Goal: Book appointment/travel/reservation

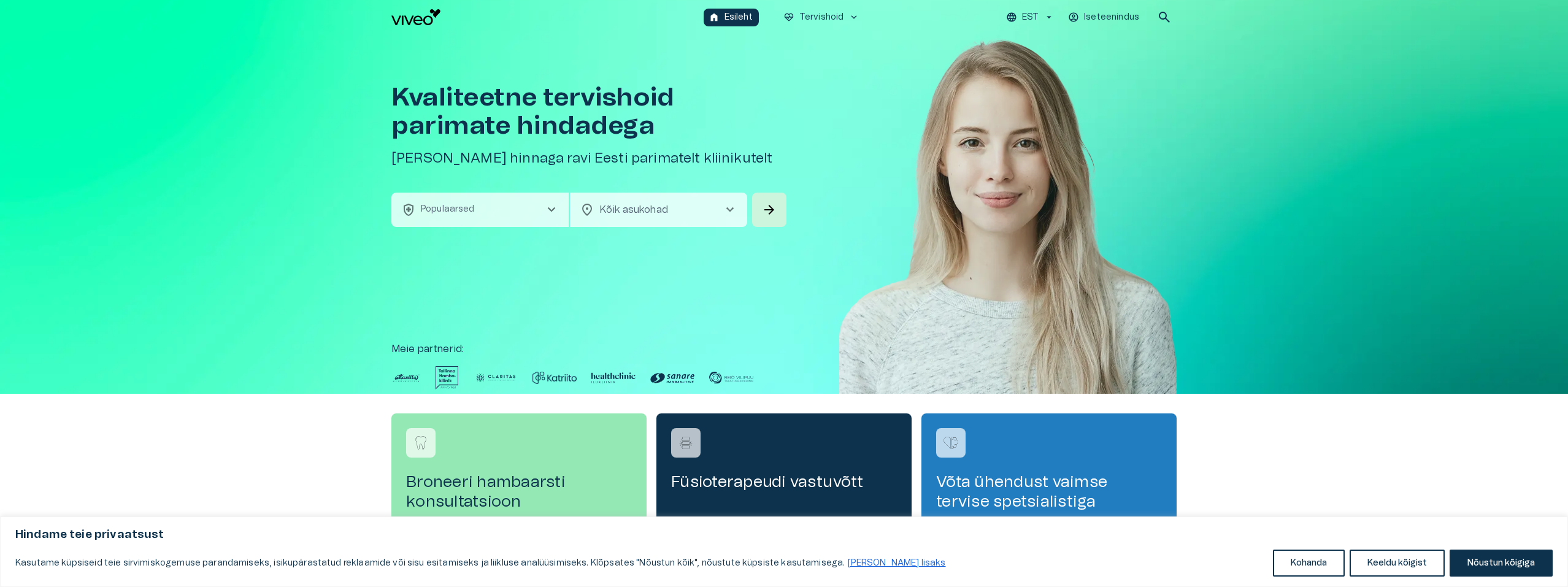
click at [550, 207] on span "chevron_right" at bounding box center [551, 209] width 14 height 14
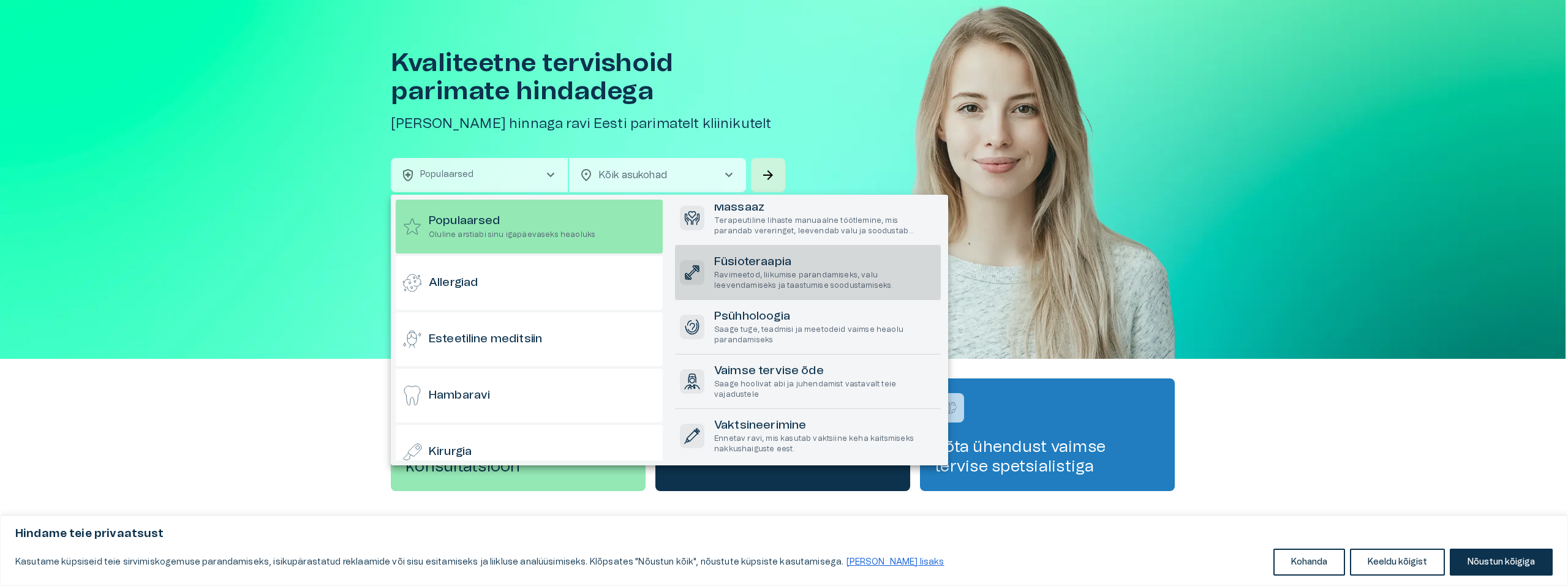
scroll to position [154, 0]
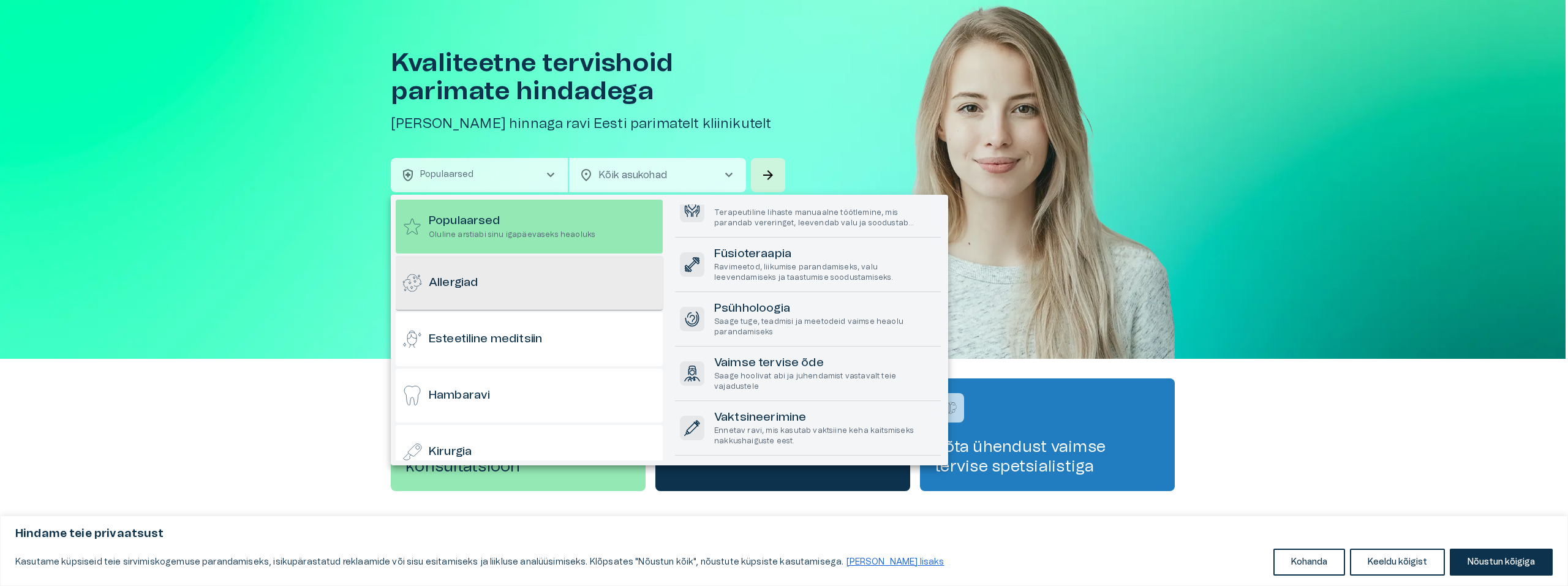
click at [491, 280] on div "Allergiad" at bounding box center [529, 283] width 267 height 54
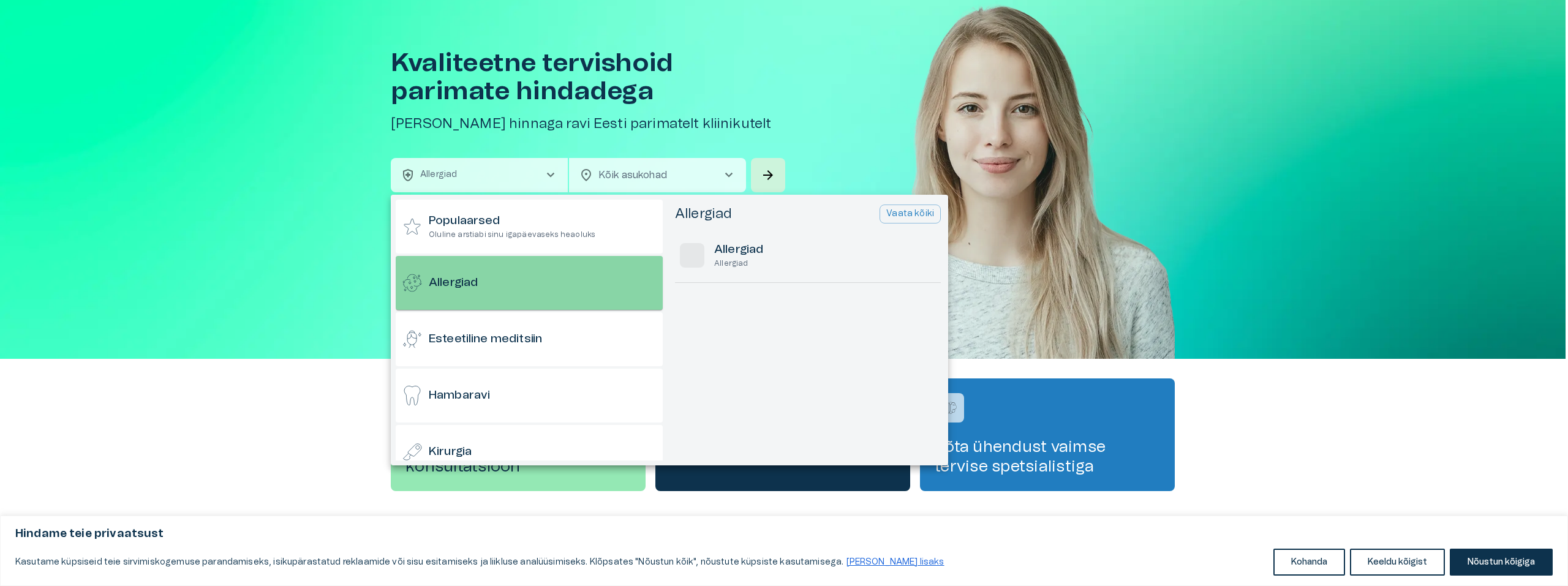
scroll to position [0, 0]
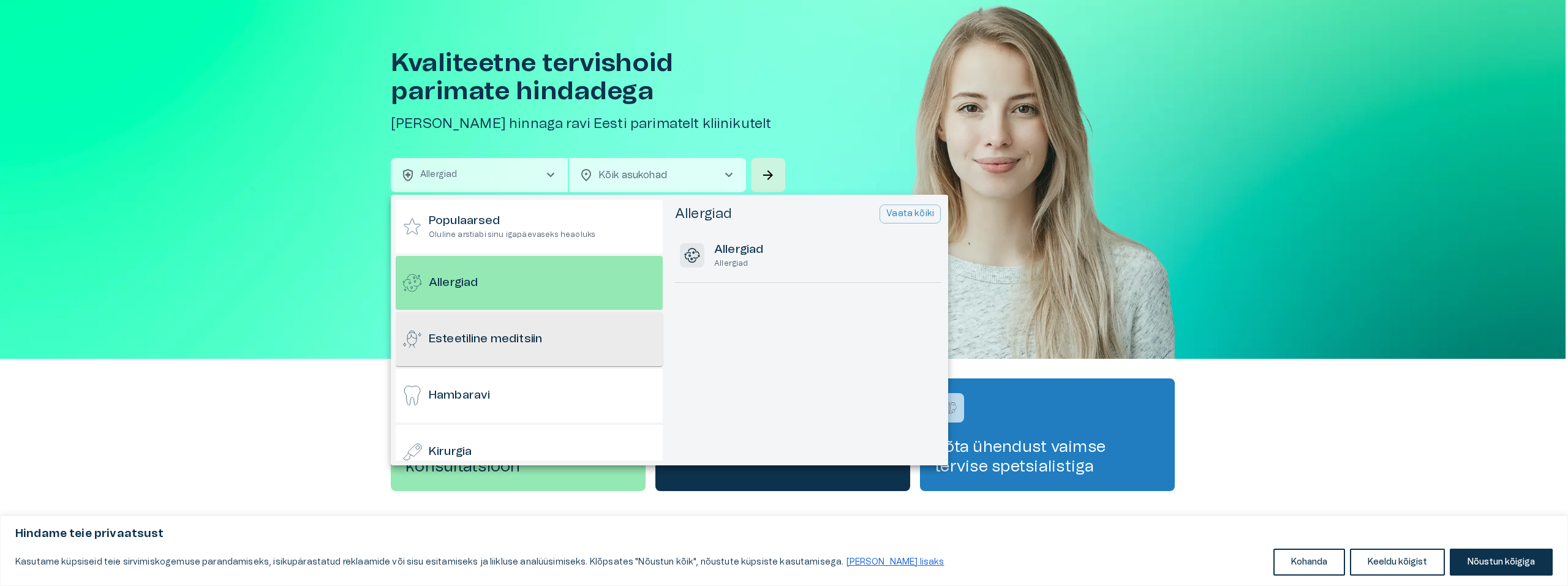
click at [547, 347] on div "Esteetiline meditsiin" at bounding box center [529, 340] width 267 height 54
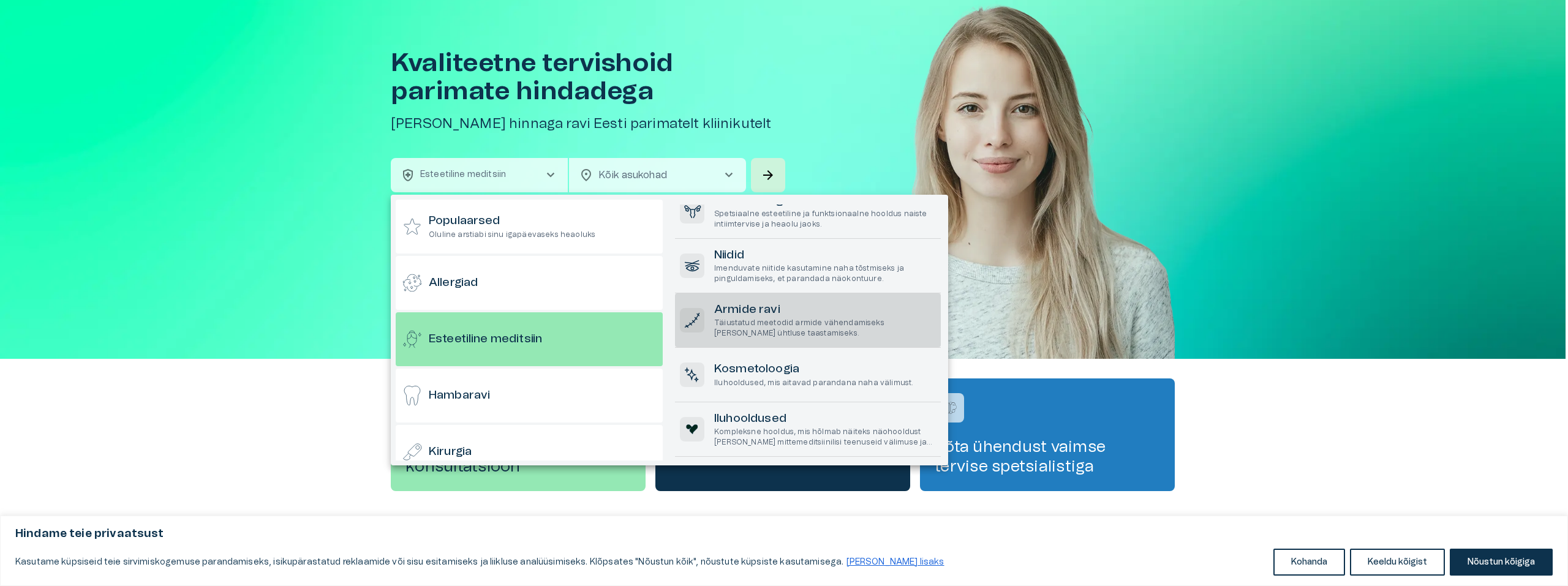
scroll to position [863, 0]
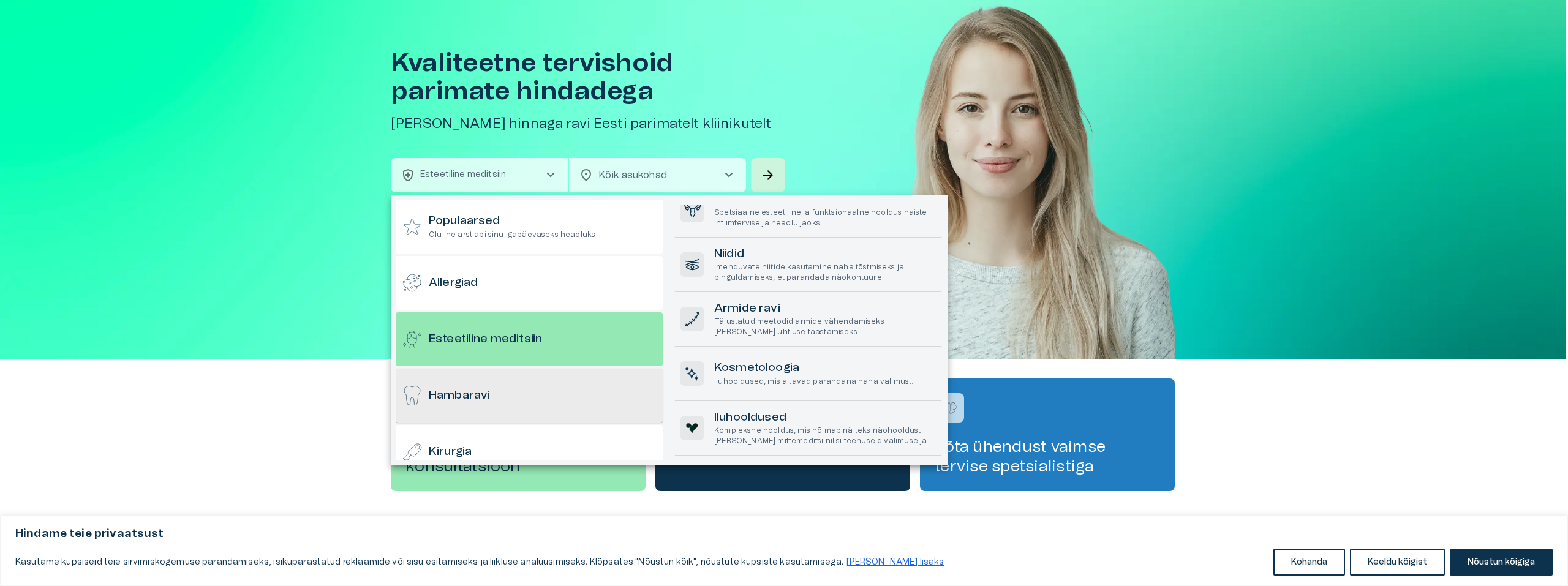
click at [532, 405] on div "Hambaravi" at bounding box center [529, 395] width 267 height 54
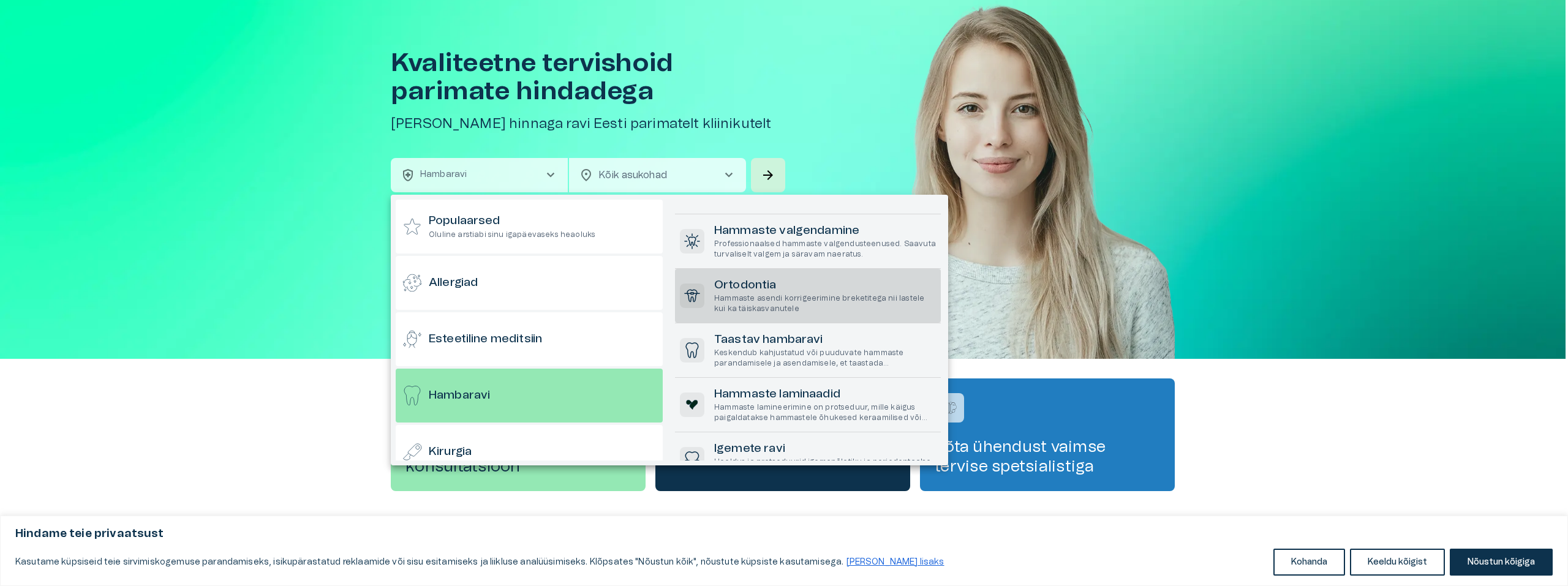
scroll to position [427, 0]
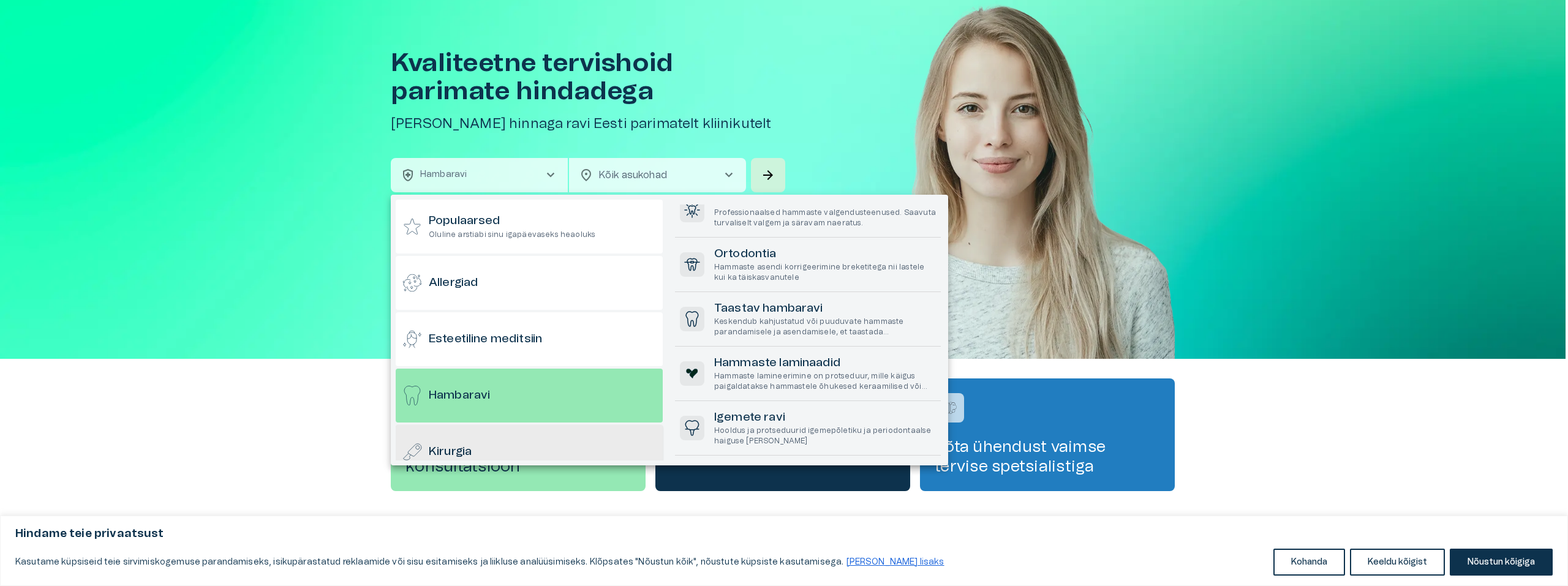
click at [482, 445] on div "Kirurgia" at bounding box center [529, 452] width 267 height 54
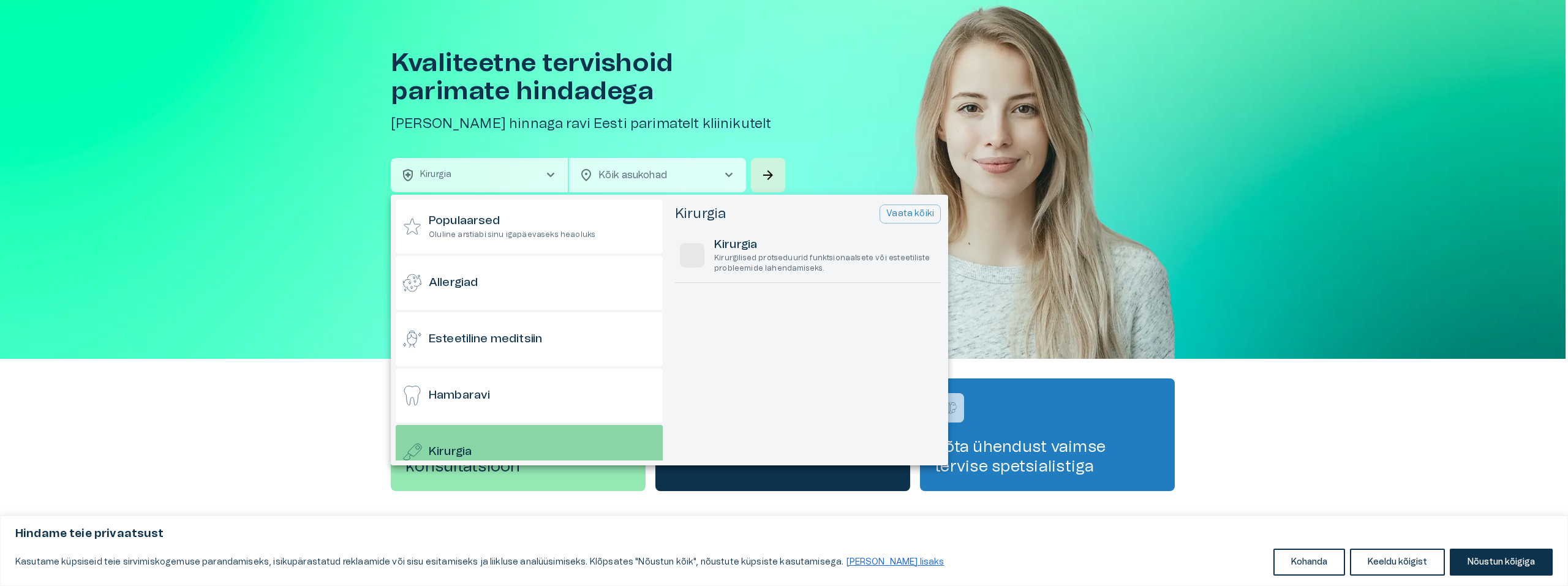
scroll to position [0, 0]
click at [831, 84] on div at bounding box center [784, 293] width 1568 height 586
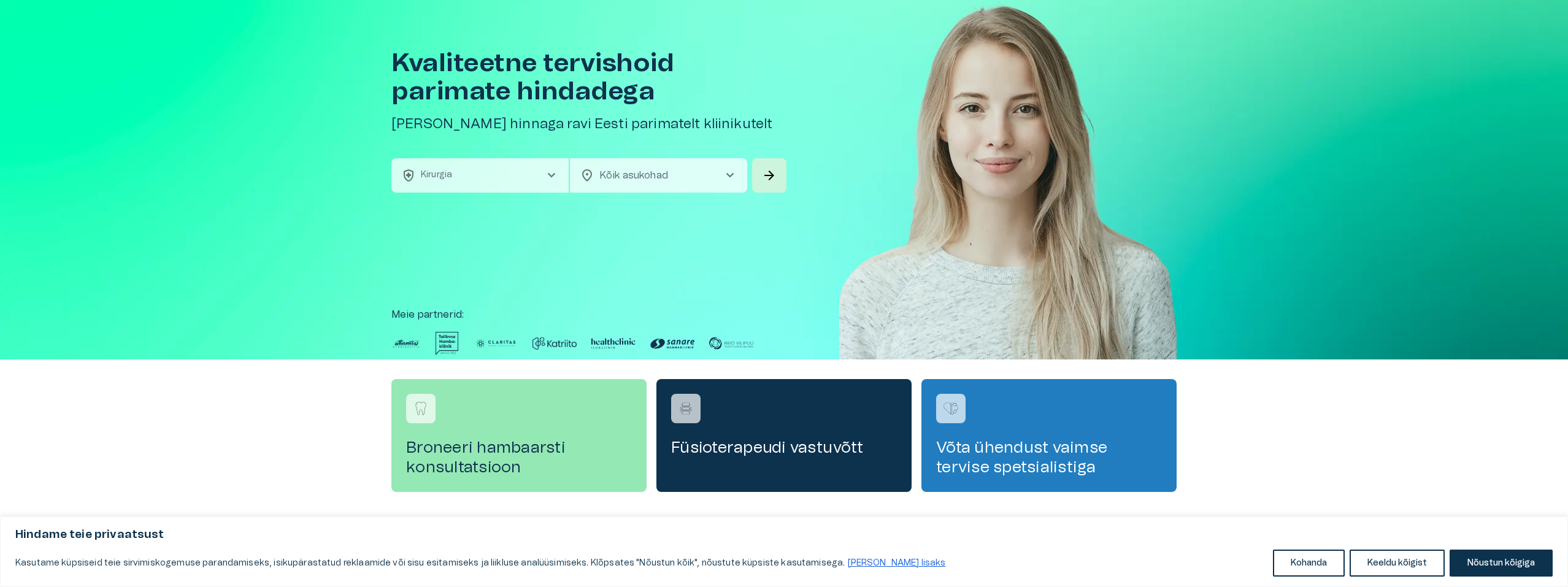
click at [725, 173] on span "chevron_right" at bounding box center [730, 175] width 14 height 14
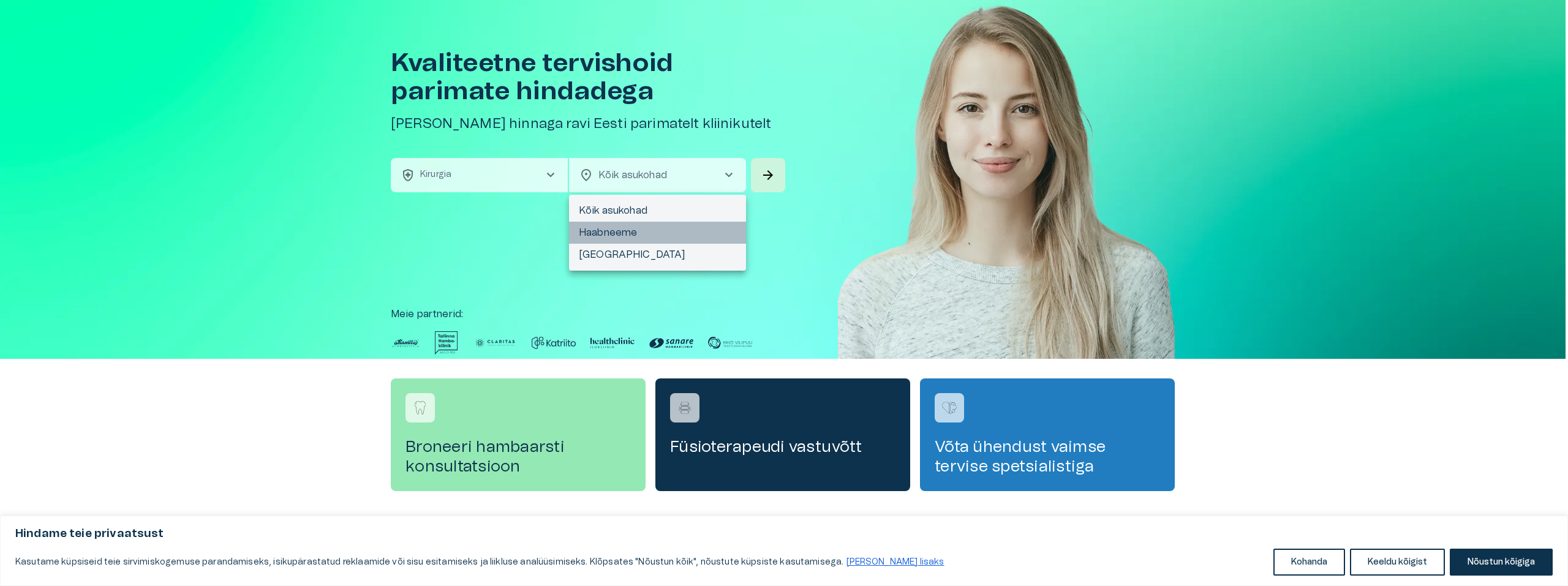
click at [653, 233] on li "Haabneeme" at bounding box center [658, 233] width 177 height 22
type input "**********"
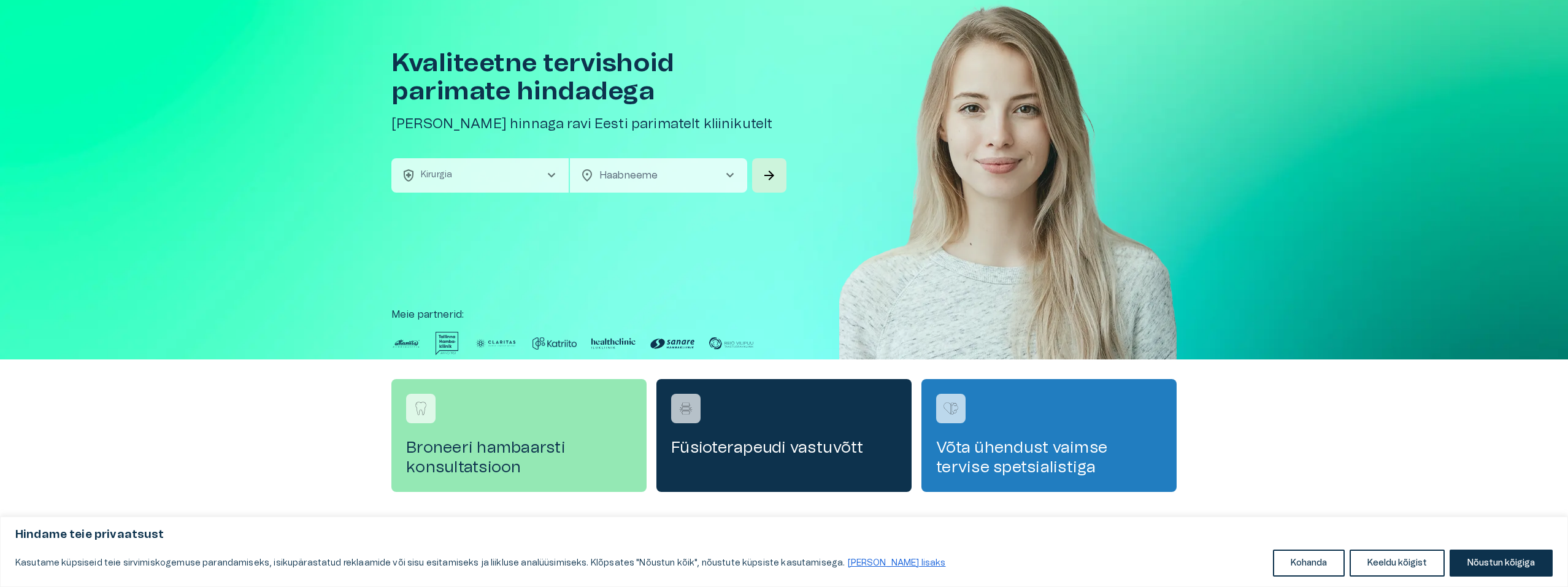
click at [544, 171] on span "chevron_right" at bounding box center [551, 175] width 14 height 14
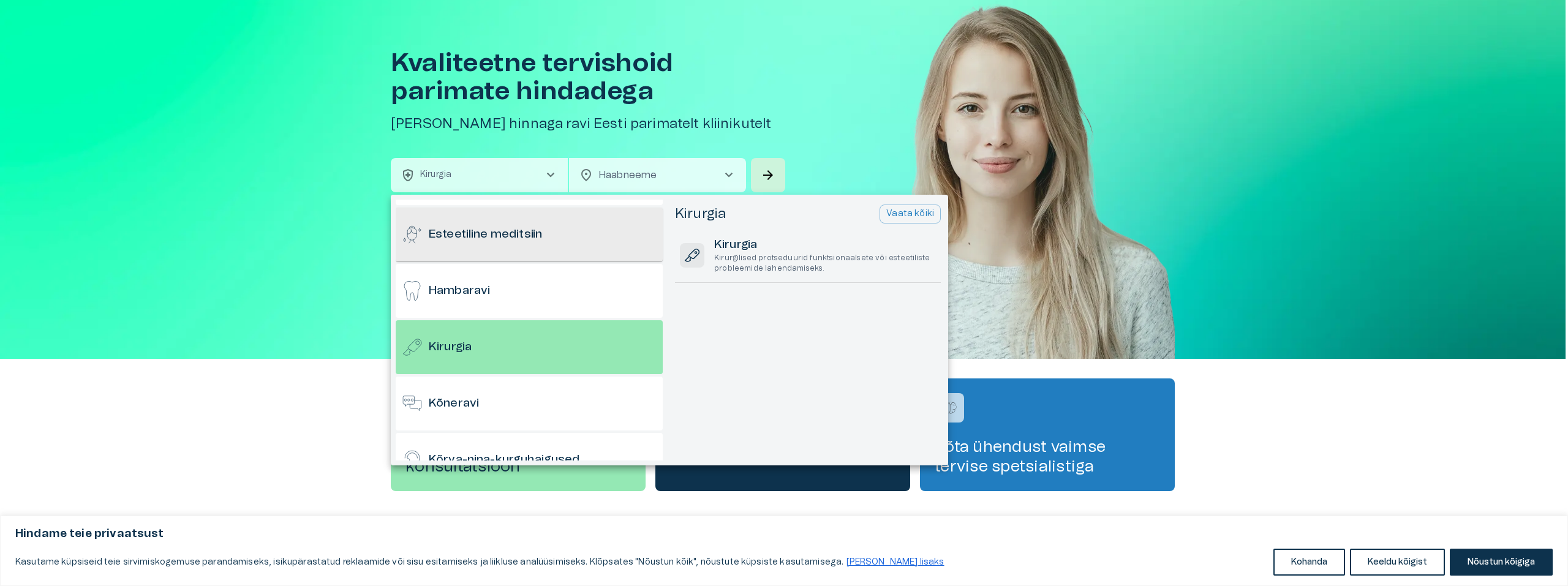
scroll to position [122, 0]
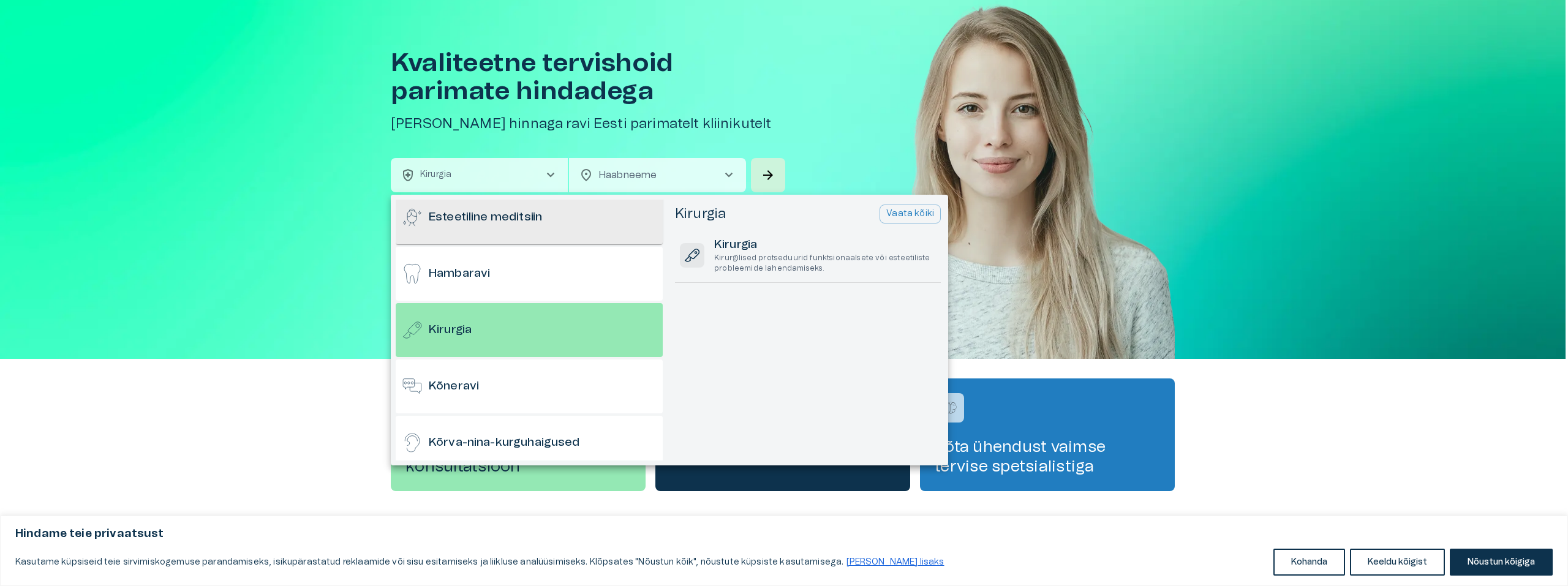
click at [494, 223] on h6 "Esteetiline meditsiin" at bounding box center [485, 218] width 113 height 16
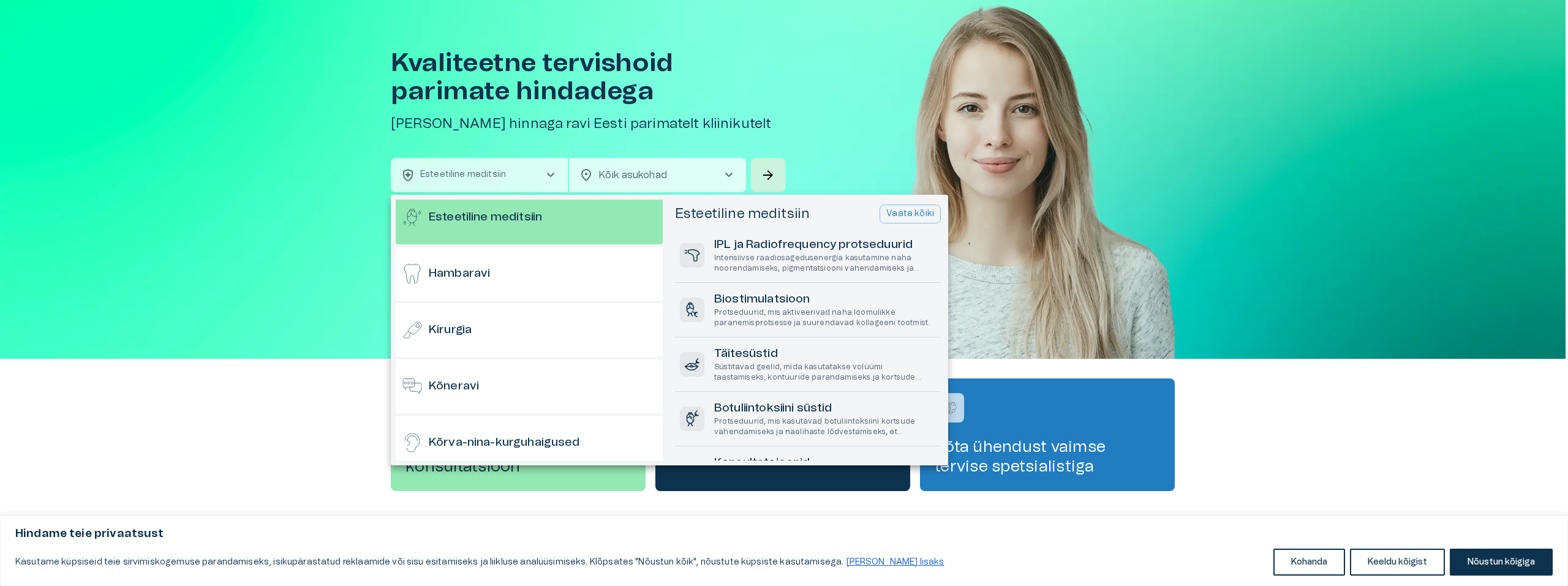
click at [726, 172] on div at bounding box center [784, 293] width 1568 height 586
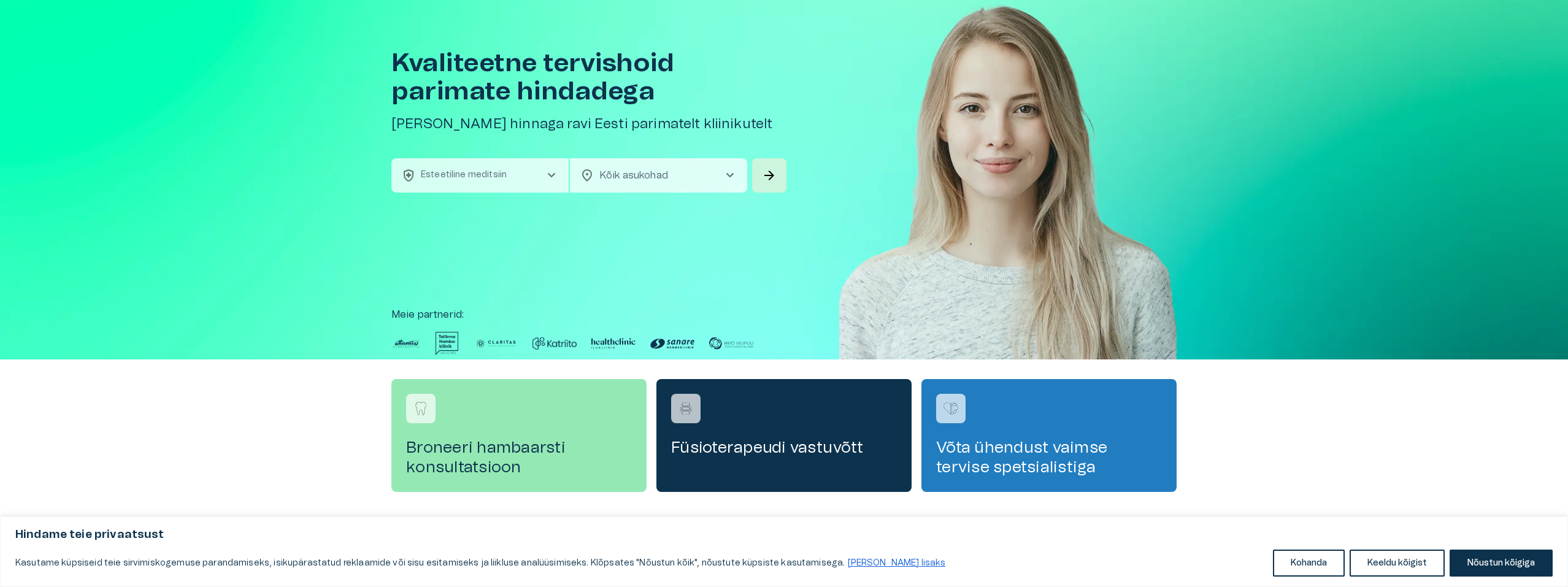
click at [734, 173] on span "chevron_right" at bounding box center [730, 175] width 14 height 14
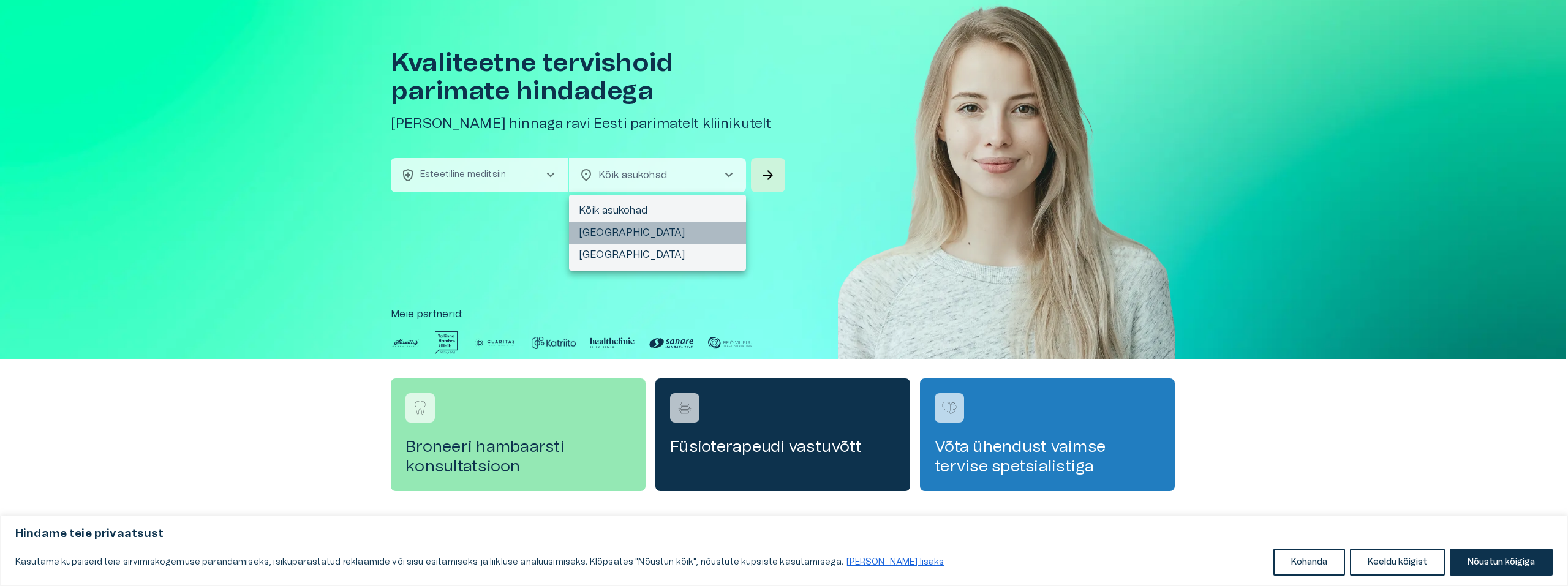
click at [659, 236] on li "[GEOGRAPHIC_DATA]" at bounding box center [658, 233] width 177 height 22
type input "**********"
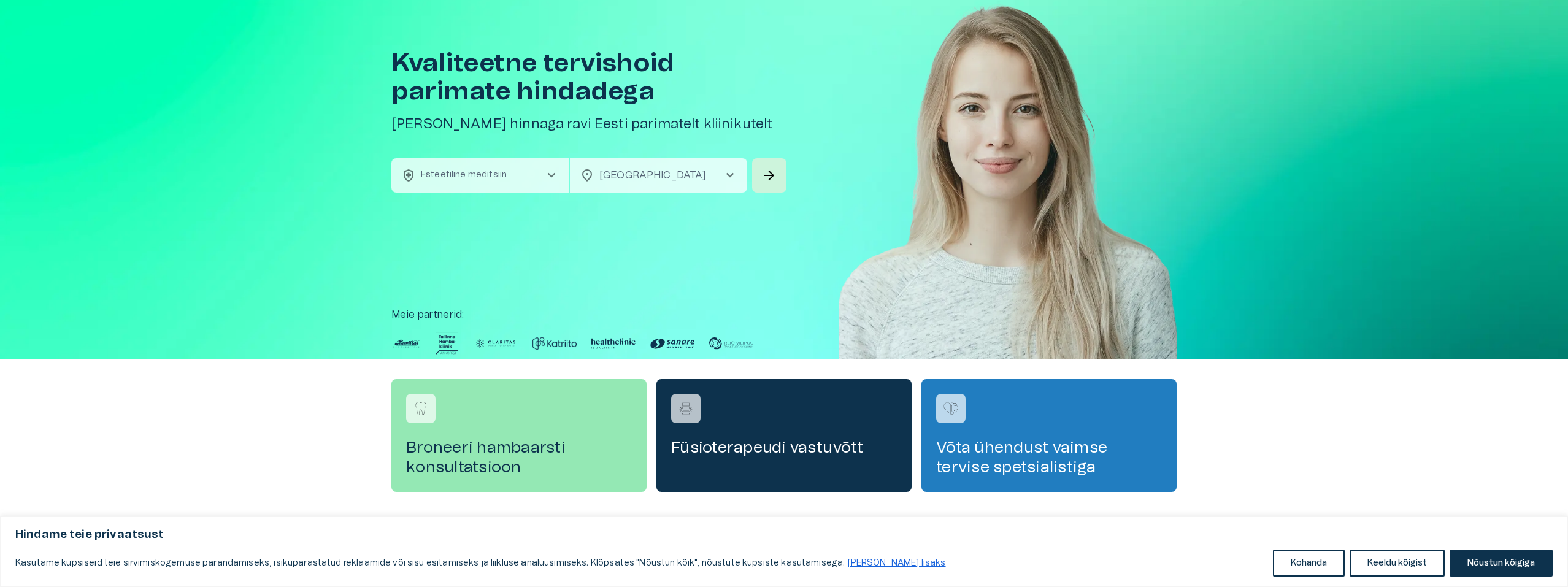
click at [487, 172] on p "Esteetiline meditsiin" at bounding box center [463, 175] width 86 height 13
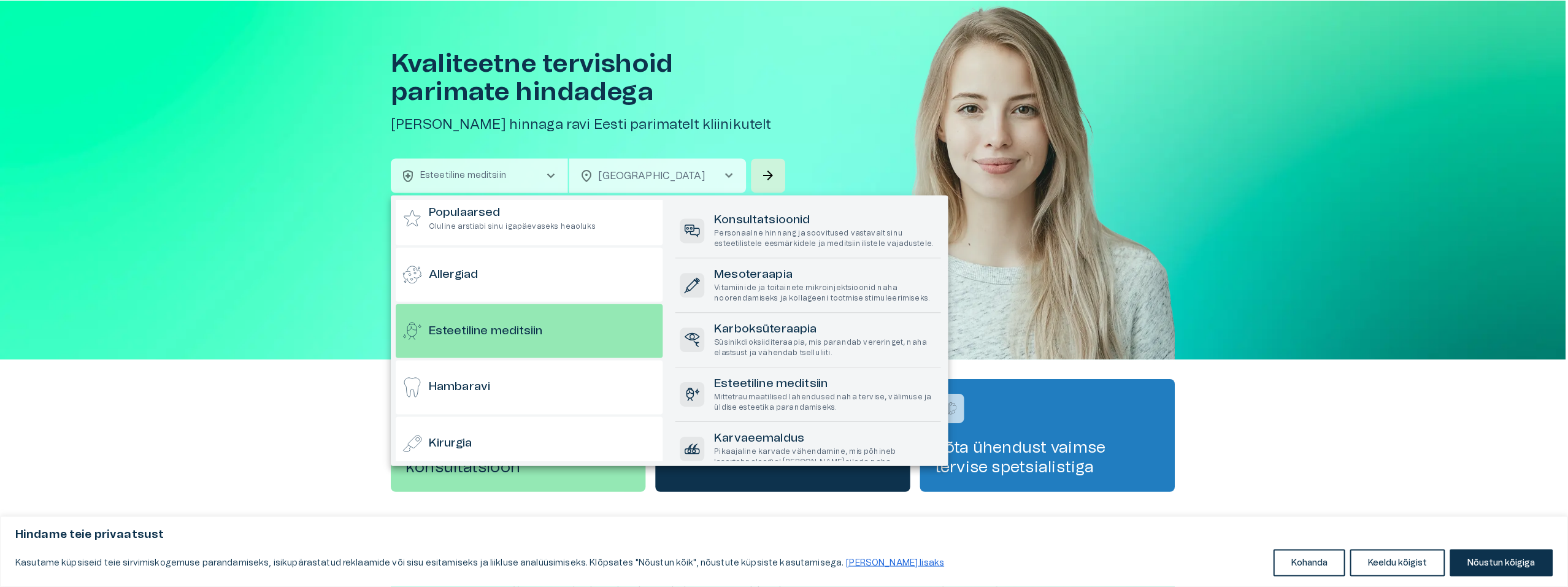
scroll to position [246, 0]
click at [824, 97] on div at bounding box center [785, 294] width 1571 height 587
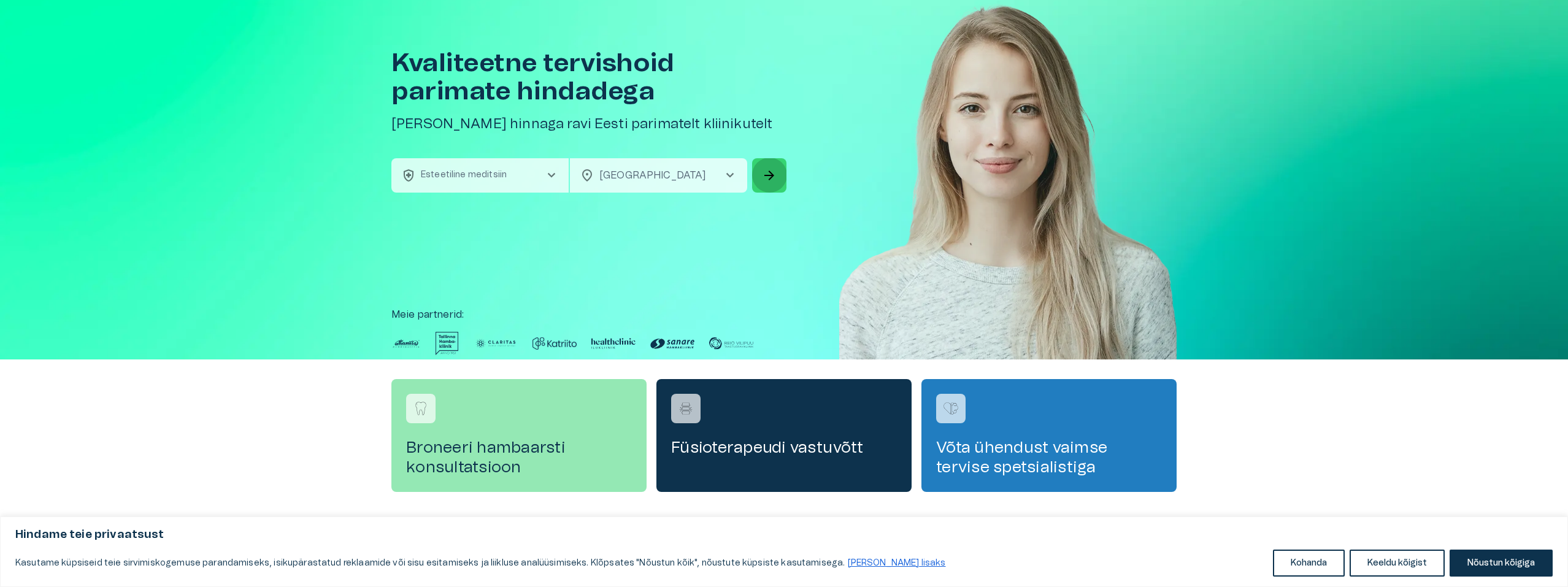
click at [770, 177] on span "arrow_forward" at bounding box center [769, 175] width 14 height 14
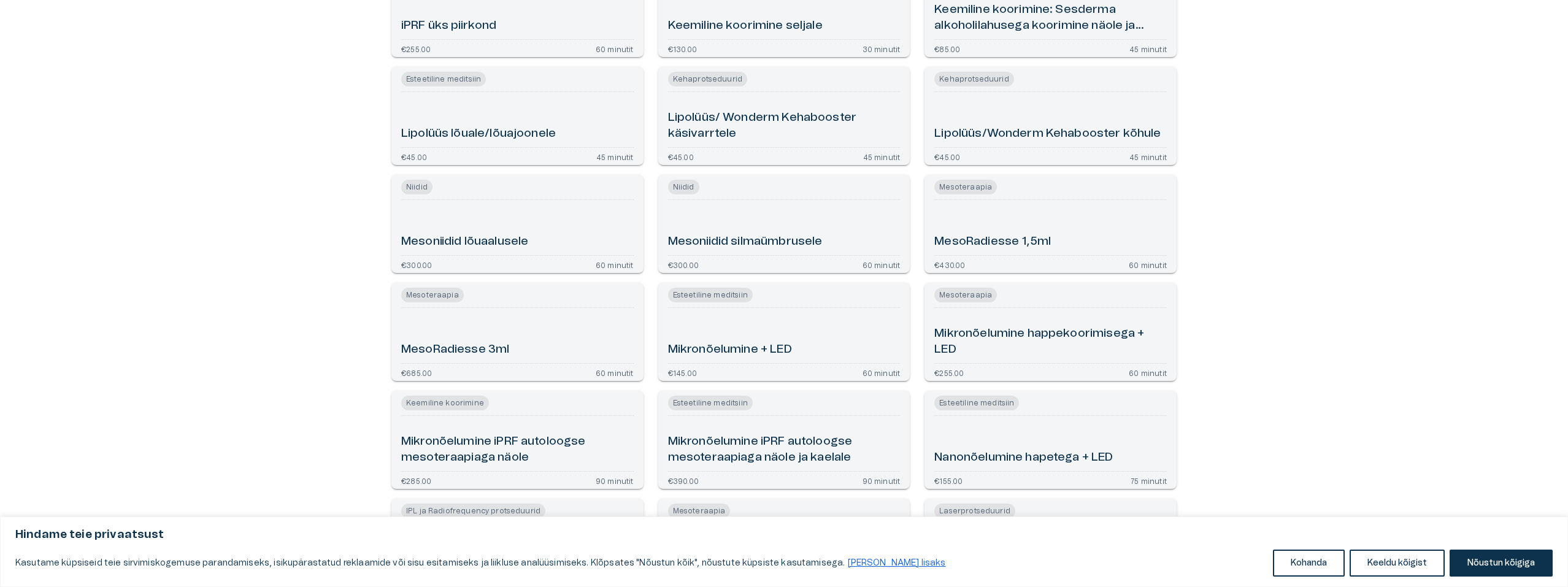
scroll to position [1840, 0]
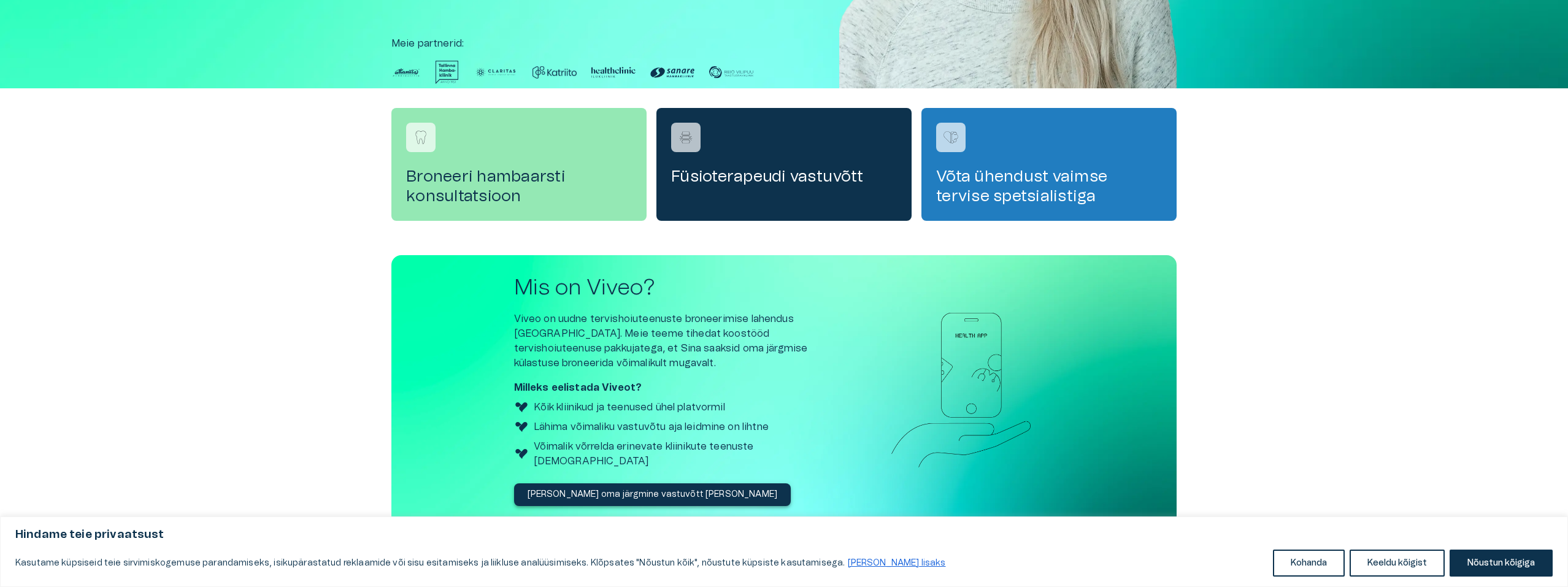
scroll to position [319, 0]
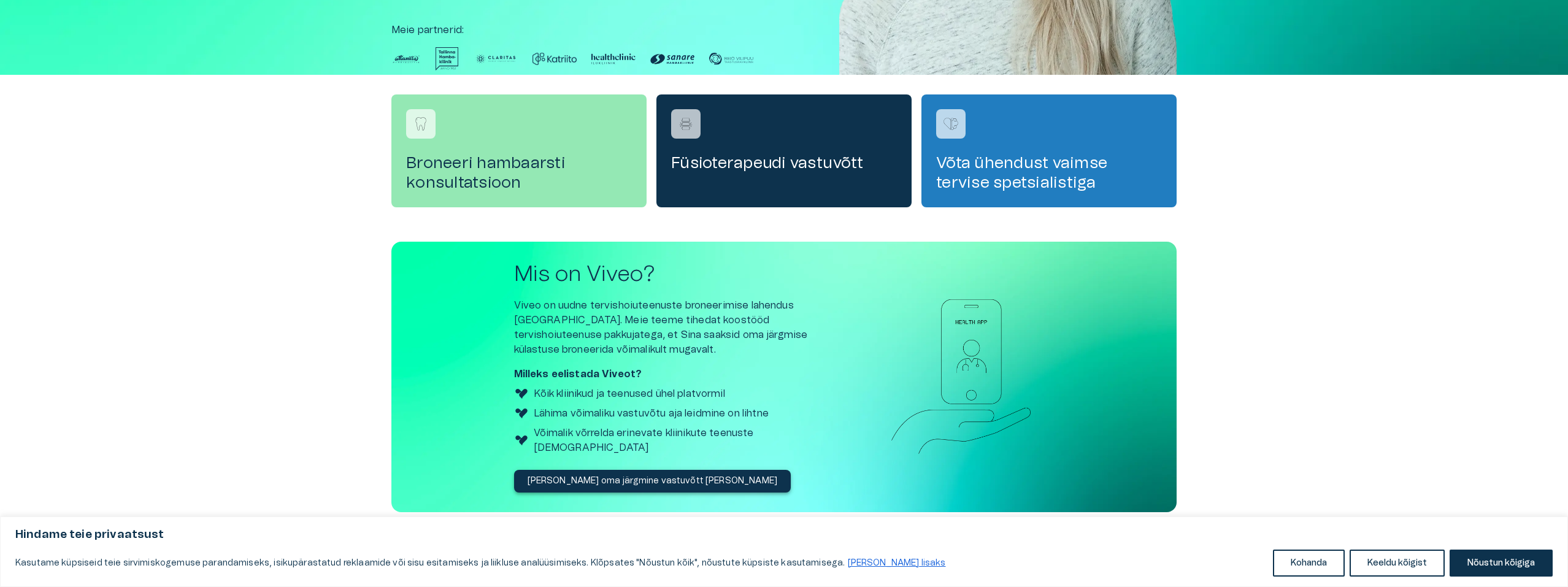
click at [610, 475] on p "[PERSON_NAME] oma järgmine vastuvõtt [PERSON_NAME]" at bounding box center [652, 481] width 250 height 13
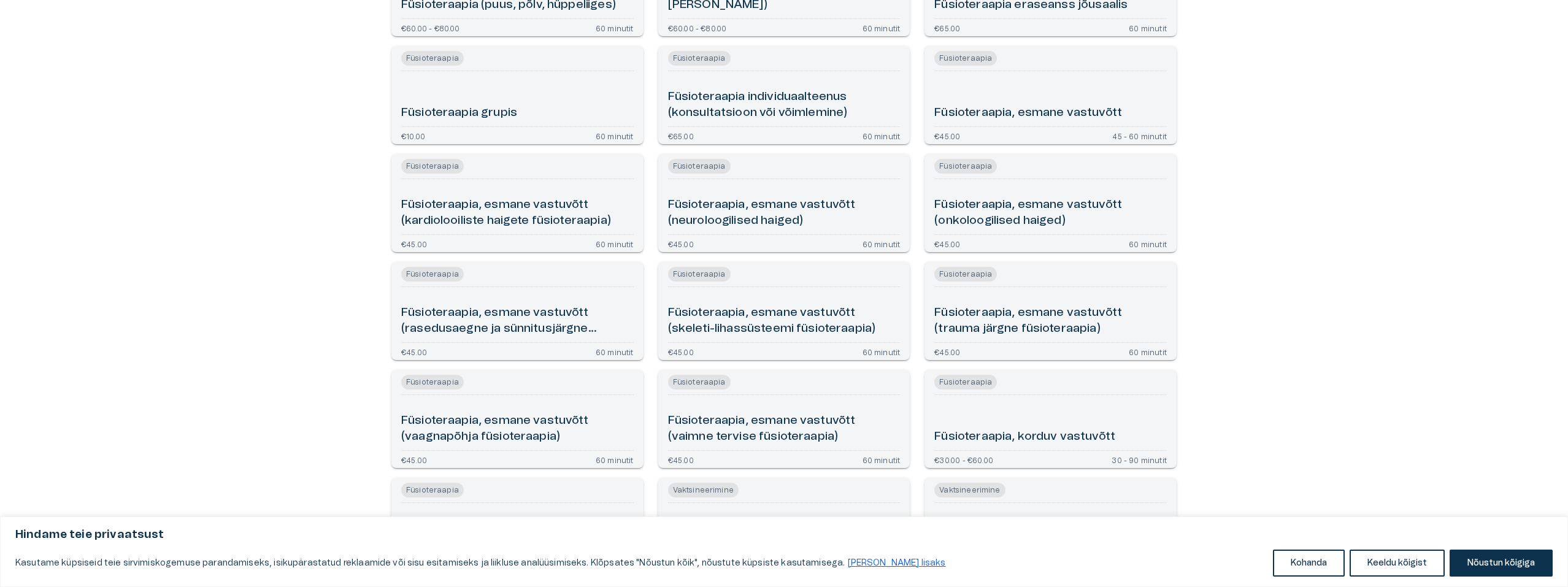
scroll to position [491, 0]
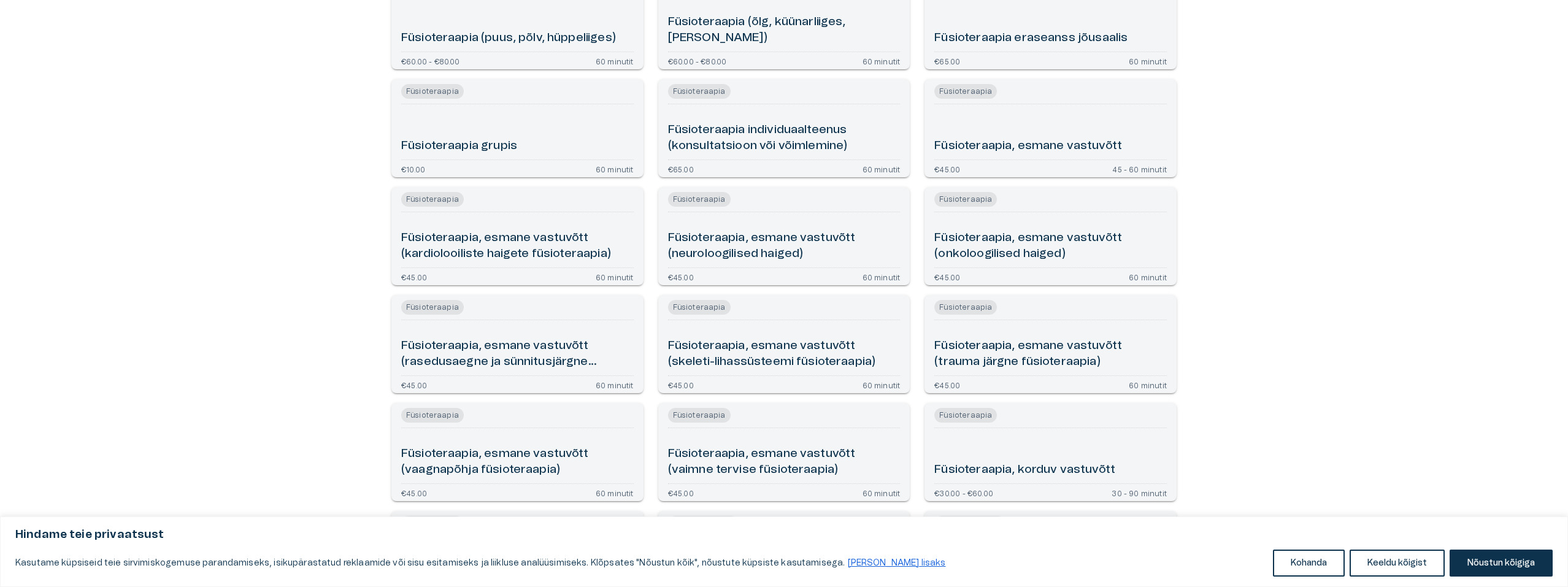
click at [1009, 354] on h6 "Füsioteraapia, esmane vastuvõtt (trauma järgne füsioteraapia)" at bounding box center [1050, 355] width 232 height 33
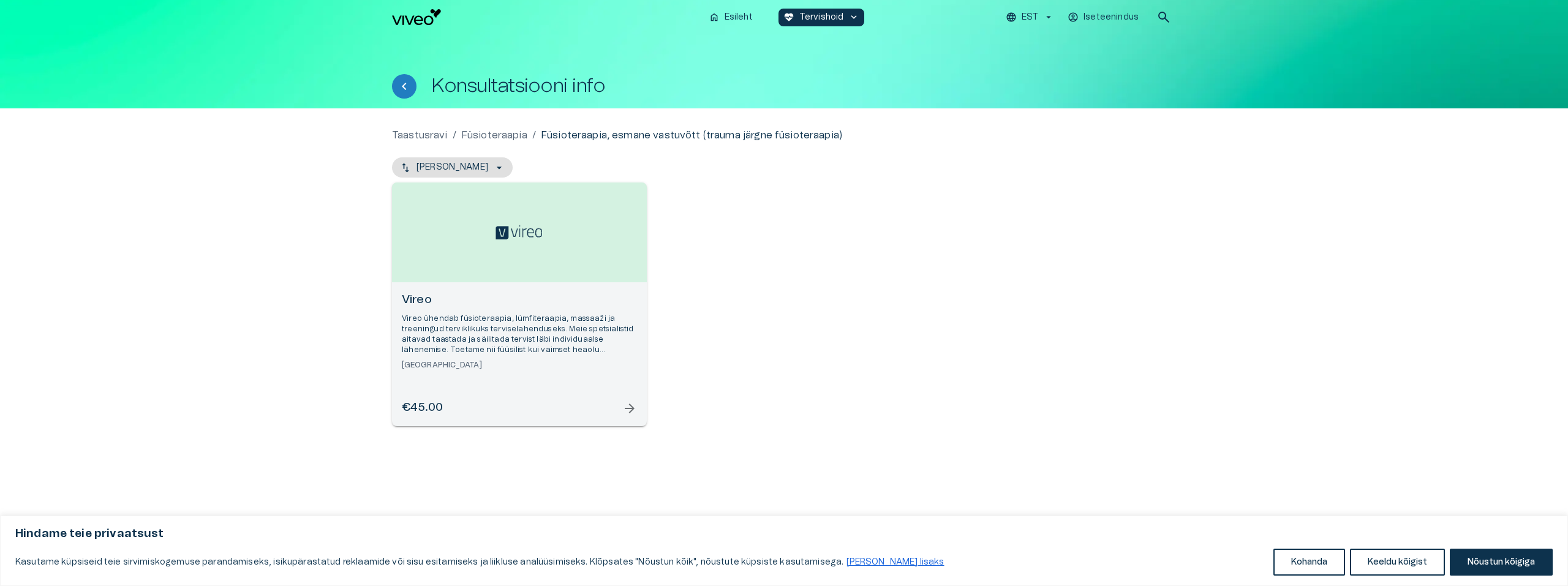
click at [627, 411] on span "arrow_forward" at bounding box center [629, 408] width 14 height 14
